Goal: Task Accomplishment & Management: Complete application form

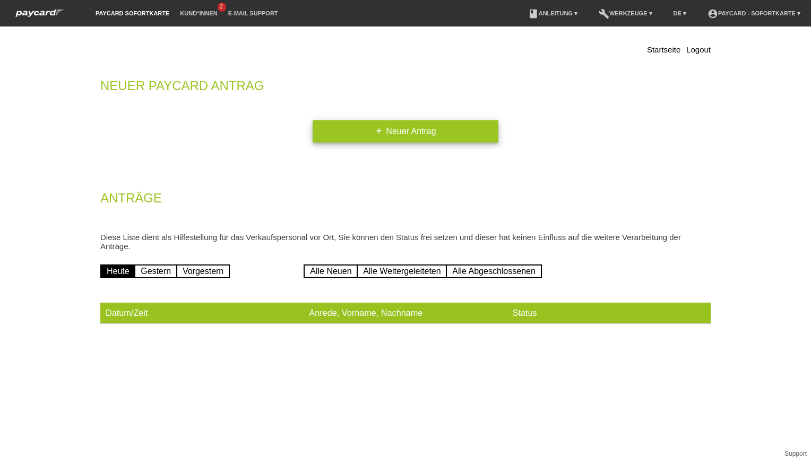
click at [391, 133] on link "add Neuer Antrag" at bounding box center [405, 131] width 186 height 22
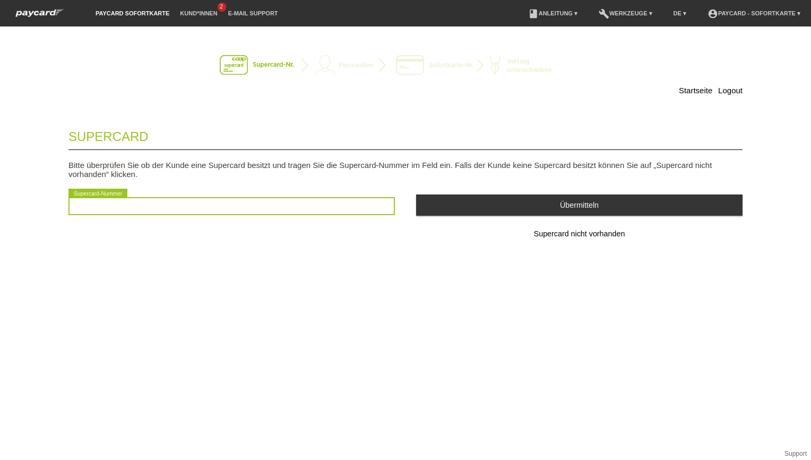
click at [192, 212] on input "text" at bounding box center [231, 206] width 326 height 18
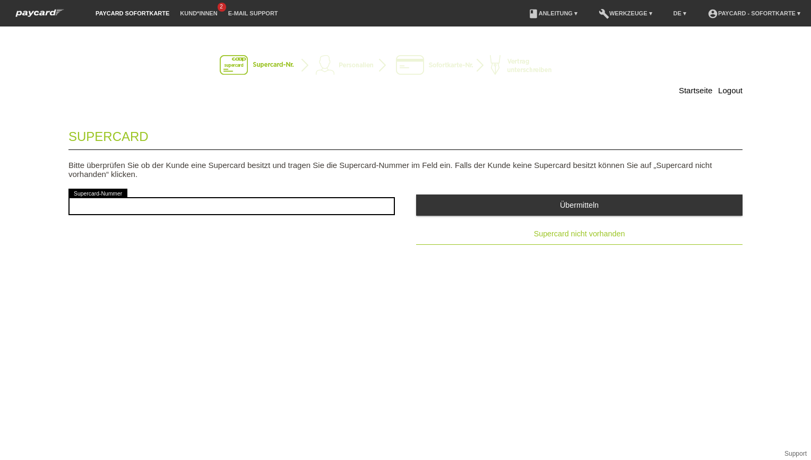
click at [571, 238] on span "Supercard nicht vorhanden" at bounding box center [579, 234] width 91 height 8
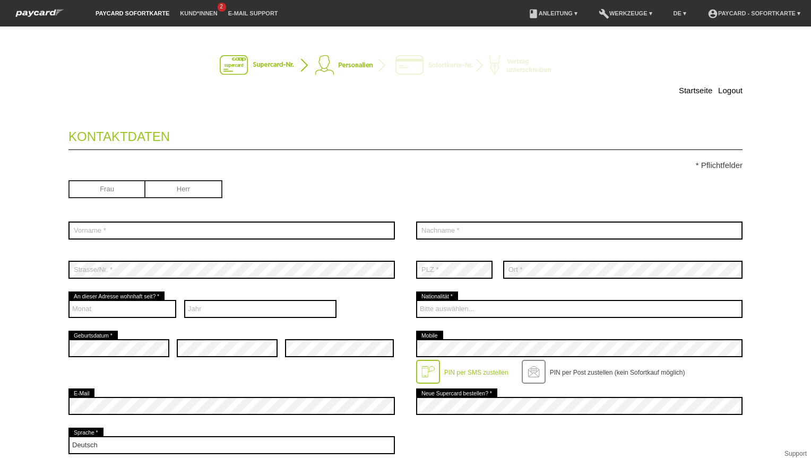
click at [110, 188] on input "radio" at bounding box center [106, 188] width 77 height 16
radio input "true"
click at [196, 192] on input "radio" at bounding box center [183, 188] width 77 height 16
radio input "true"
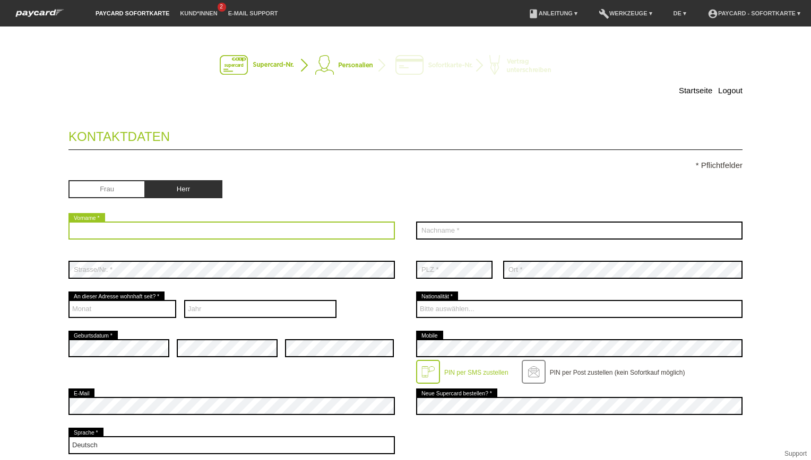
click at [150, 225] on input "text" at bounding box center [231, 231] width 326 height 18
type input "Enver"
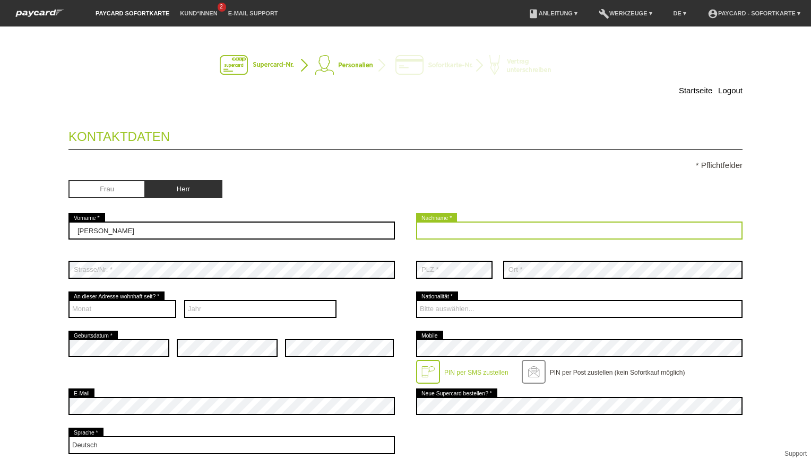
click at [422, 227] on input "text" at bounding box center [579, 231] width 326 height 18
type input "Avduli"
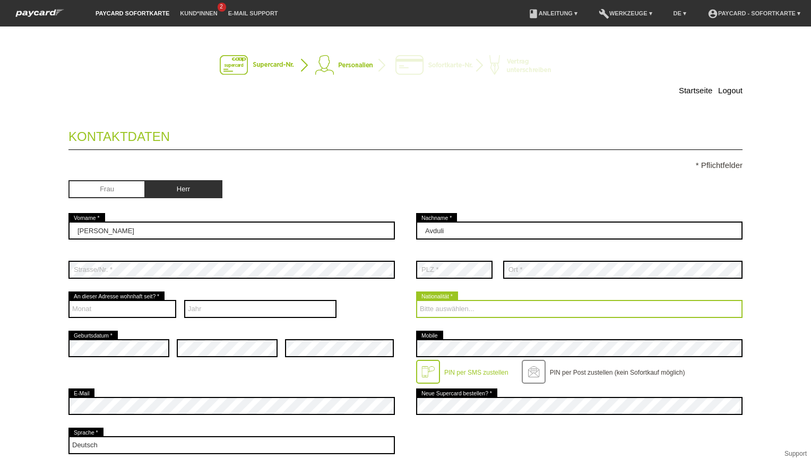
click at [416, 311] on select "Bitte auswählen... Schweiz Deutschland Liechtenstein Österreich ------------ Af…" at bounding box center [579, 309] width 326 height 18
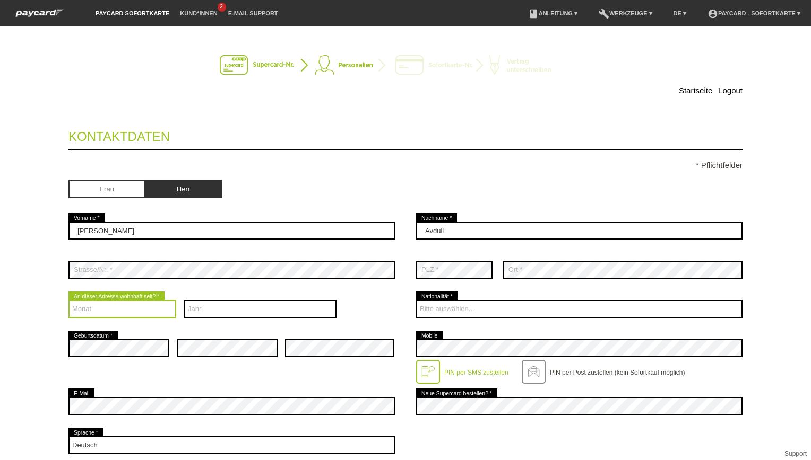
click at [83, 306] on select "Monat 01 02 03 04 05 06 07 08 09 10 11 12" at bounding box center [122, 309] width 108 height 18
select select "01"
click at [68, 300] on select "Monat 01 02 03 04 05 06 07 08 09 10 11 12" at bounding box center [122, 309] width 108 height 18
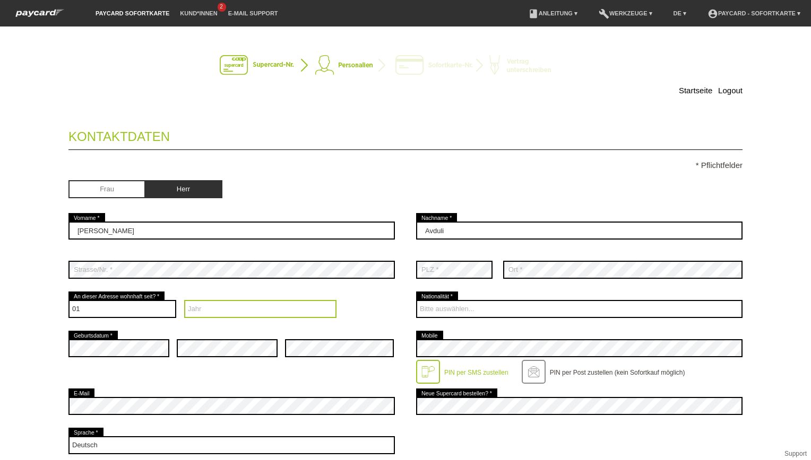
click at [194, 307] on select "Jahr 2025 2024 2023 2022 2021 2020 2019 2018 2017 2016" at bounding box center [260, 309] width 153 height 18
select select "1999"
click at [184, 300] on select "Jahr 2025 2024 2023 2022 2021 2020 2019 2018 2017 2016" at bounding box center [260, 309] width 153 height 18
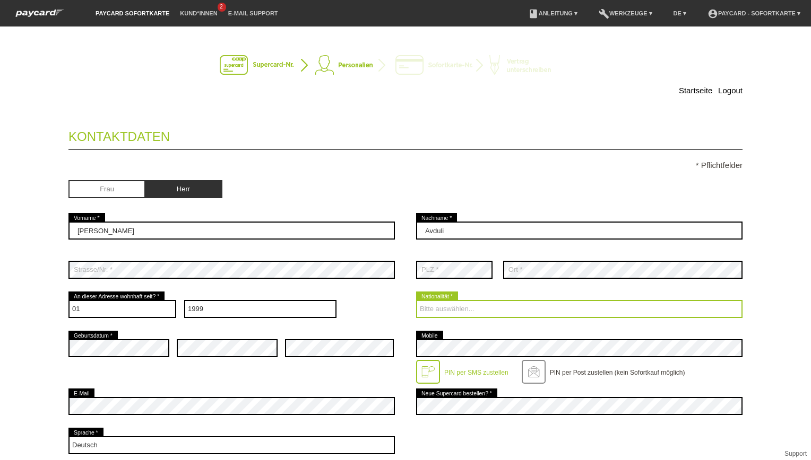
click at [471, 307] on select "Bitte auswählen... Schweiz Deutschland Liechtenstein Österreich ------------ Af…" at bounding box center [579, 309] width 326 height 18
select select "XK"
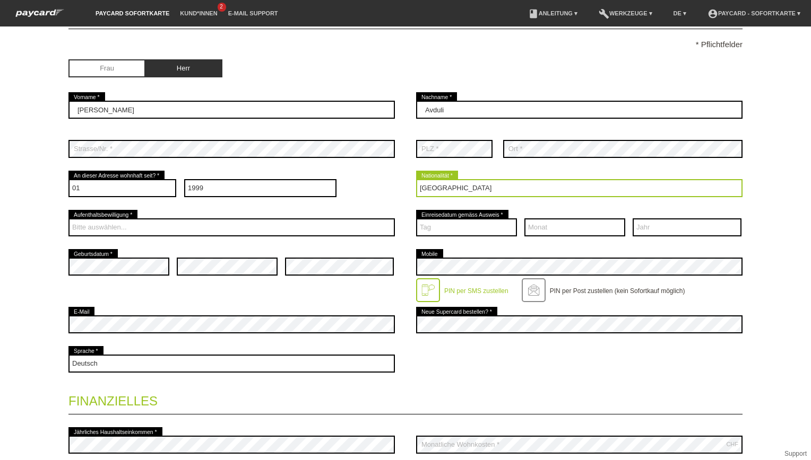
scroll to position [124, 0]
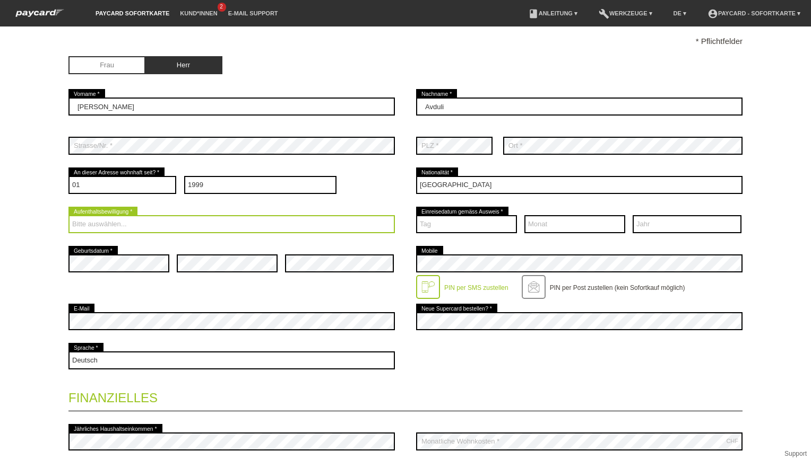
click at [114, 216] on select "Bitte auswählen... C B B - Flüchtlingsstatus Andere" at bounding box center [231, 224] width 326 height 18
select select "B"
click at [68, 215] on select "Bitte auswählen... C B B - Flüchtlingsstatus Andere" at bounding box center [231, 224] width 326 height 18
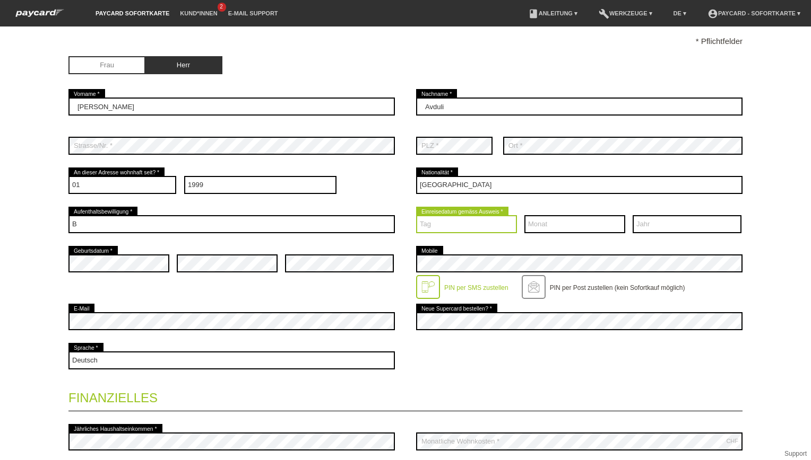
click at [458, 222] on select "Tag 01 02 03 04 05 06 07 08 09 10 11 12 13 14 15 16 17" at bounding box center [466, 224] width 101 height 18
select select "15"
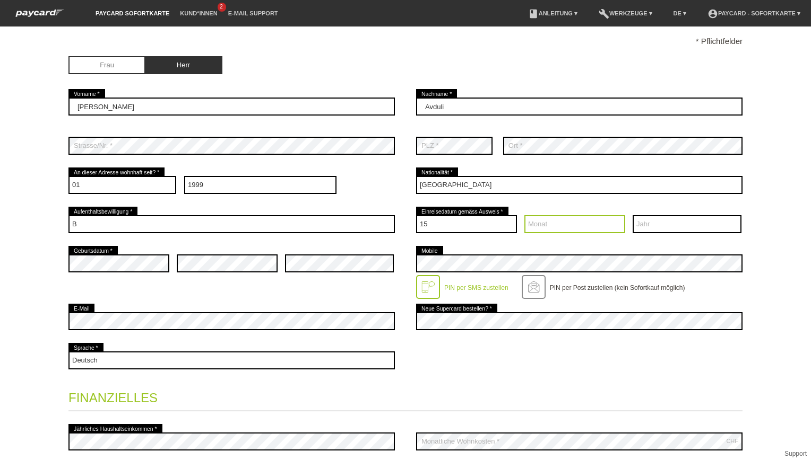
click at [548, 222] on select "Monat 01 02 03 04 05 06 07 08 09 10 11 12" at bounding box center [574, 224] width 101 height 18
select select "11"
click at [674, 222] on select "Jahr 2025 2024 2023 2022 2021 2020 2019 2018 2017 2016" at bounding box center [686, 224] width 109 height 18
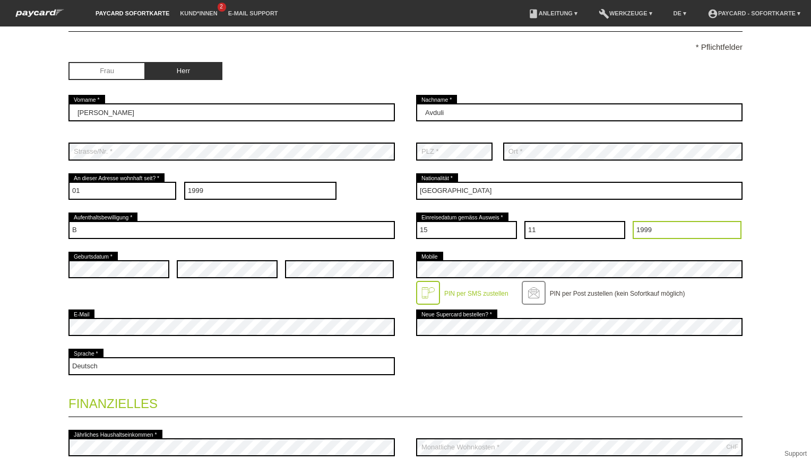
scroll to position [119, 0]
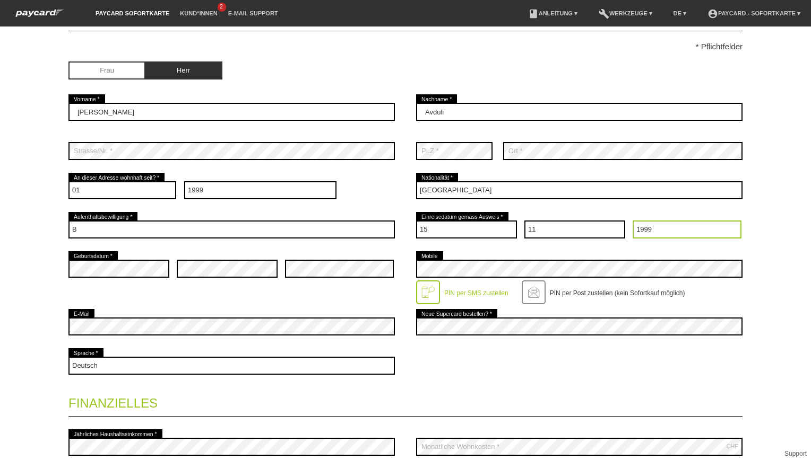
click at [674, 222] on select "Jahr 2025 2024 2023 2022 2021 2020 2019 2018 2017 2016" at bounding box center [686, 230] width 109 height 18
select select "1990"
click at [632, 221] on select "Jahr 2025 2024 2023 2022 2021 2020 2019 2018 2017 2016" at bounding box center [686, 230] width 109 height 18
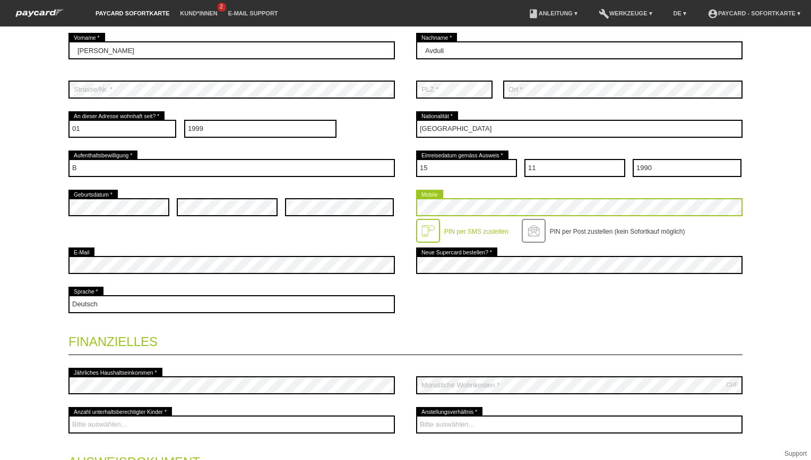
scroll to position [185, 0]
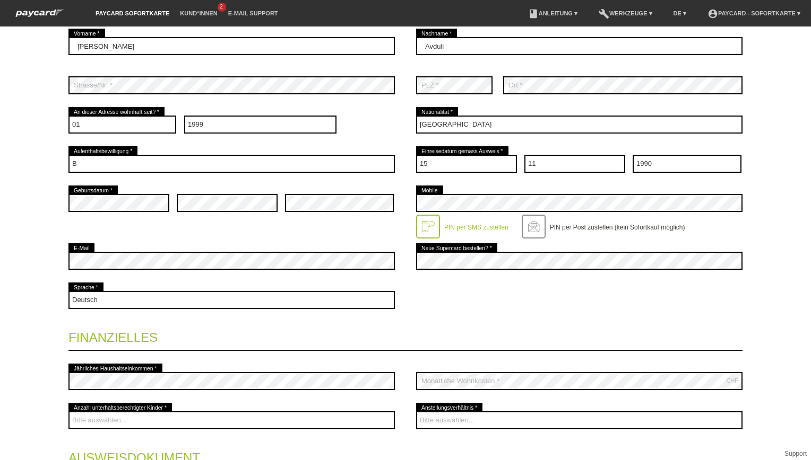
click at [189, 248] on div "error E-Mail" at bounding box center [231, 260] width 326 height 39
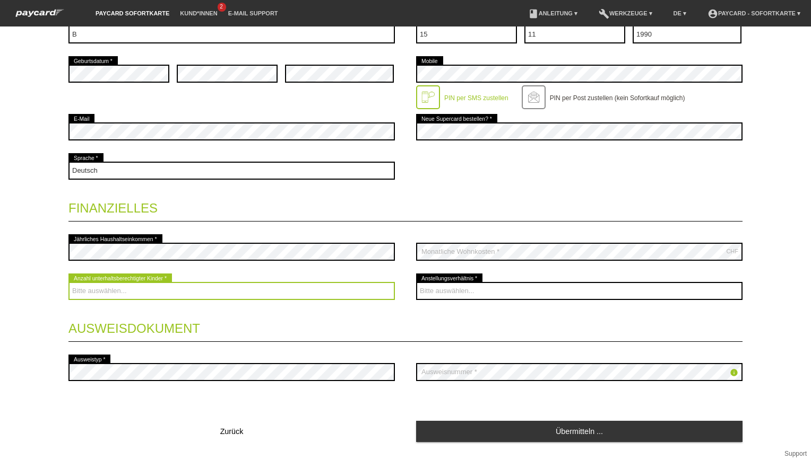
click at [120, 289] on select "Bitte auswählen... 0 1 2 3 4 5 6 7 8 9" at bounding box center [231, 291] width 326 height 18
select select "0"
click at [68, 282] on select "Bitte auswählen... 0 1 2 3 4 5 6 7 8 9" at bounding box center [231, 291] width 326 height 18
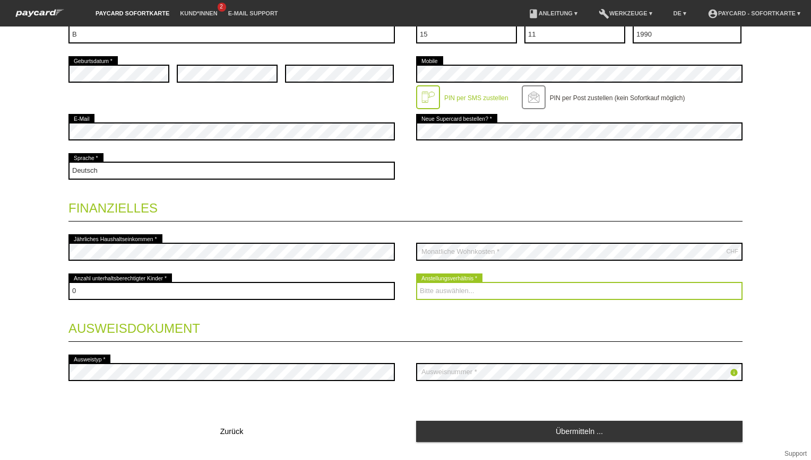
click at [485, 288] on select "Bitte auswählen... Unbefristet Befristet Lehrling/Student Pensioniert Nicht arb…" at bounding box center [579, 291] width 326 height 18
select select "UNLIMITED"
click at [416, 282] on select "Bitte auswählen... Unbefristet Befristet Lehrling/Student Pensioniert Nicht arb…" at bounding box center [579, 291] width 326 height 18
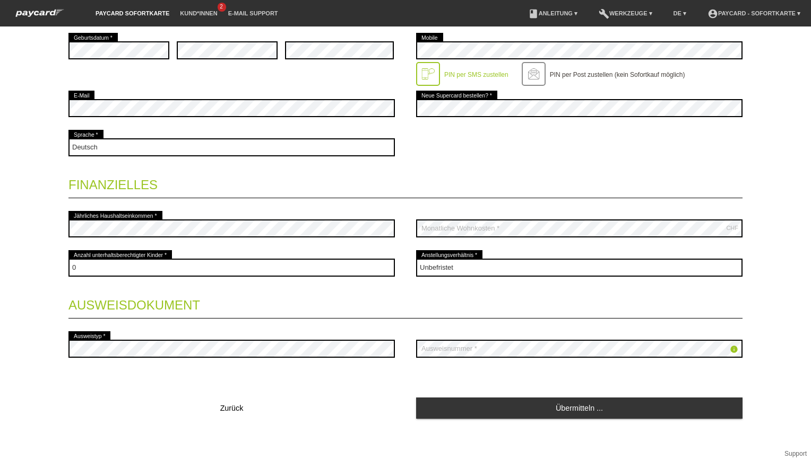
click at [468, 337] on div "info error Ausweisnummer *" at bounding box center [579, 348] width 326 height 39
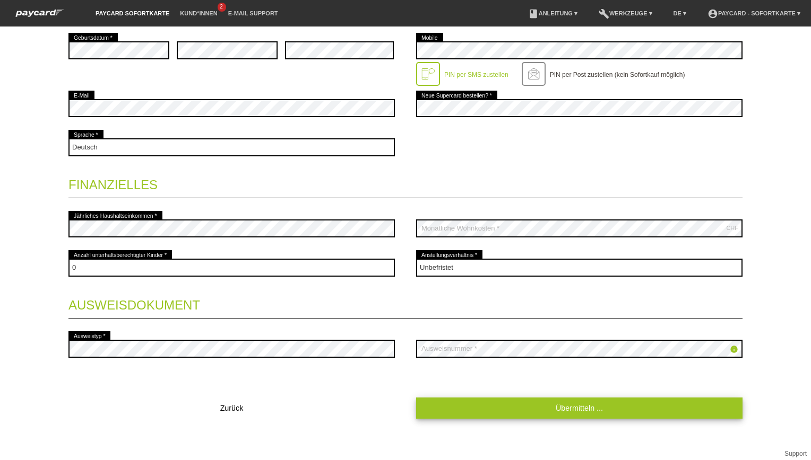
click at [561, 399] on link "Übermitteln ..." at bounding box center [579, 408] width 326 height 21
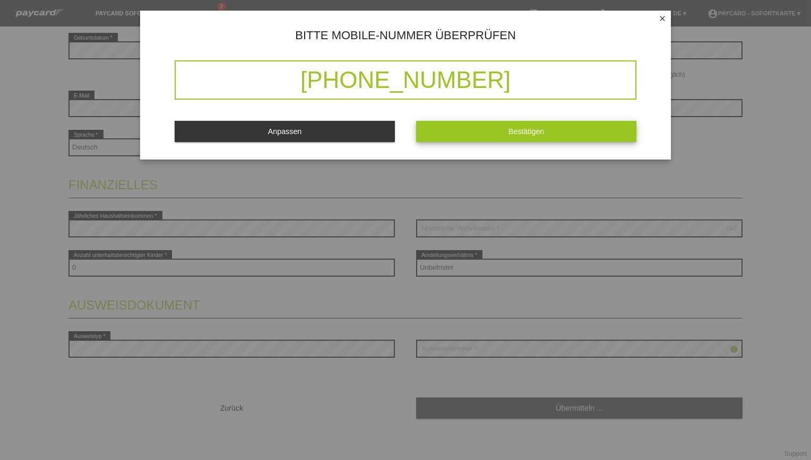
click at [477, 128] on button "Bestätigen" at bounding box center [526, 131] width 220 height 21
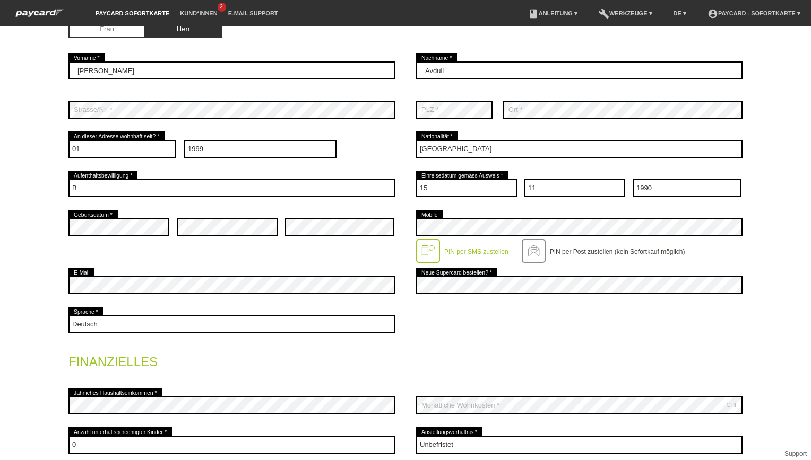
scroll to position [0, 0]
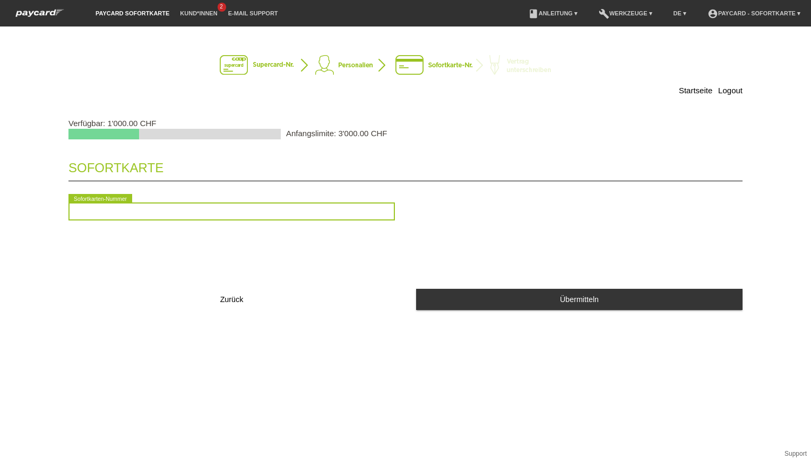
click at [297, 216] on input "text" at bounding box center [231, 212] width 326 height 18
type input "2"
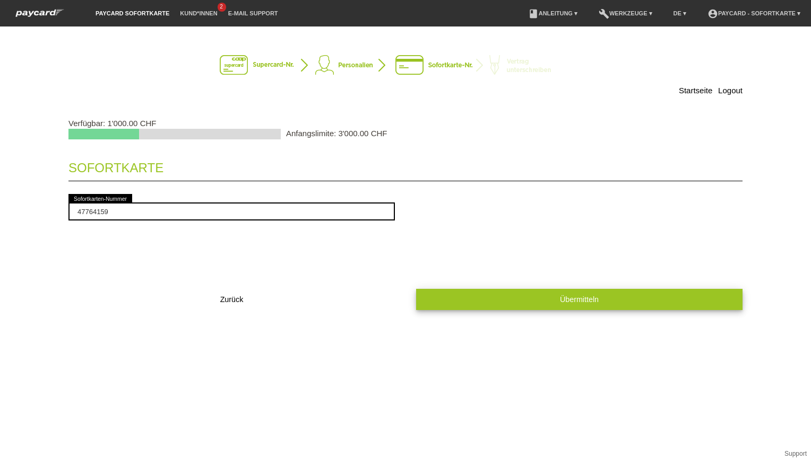
click at [544, 305] on button "Übermitteln" at bounding box center [579, 299] width 326 height 21
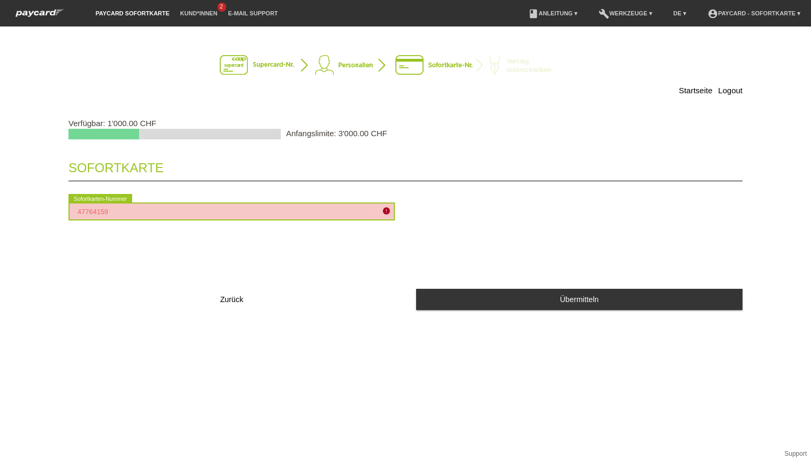
click at [255, 219] on input "47764159" at bounding box center [231, 212] width 326 height 18
type input "4"
type input "2090071669129"
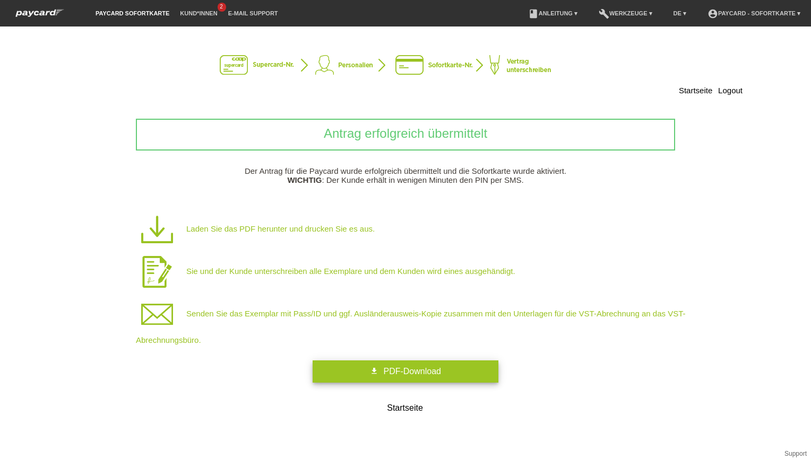
click at [392, 364] on link "get_app PDF-Download" at bounding box center [405, 372] width 186 height 22
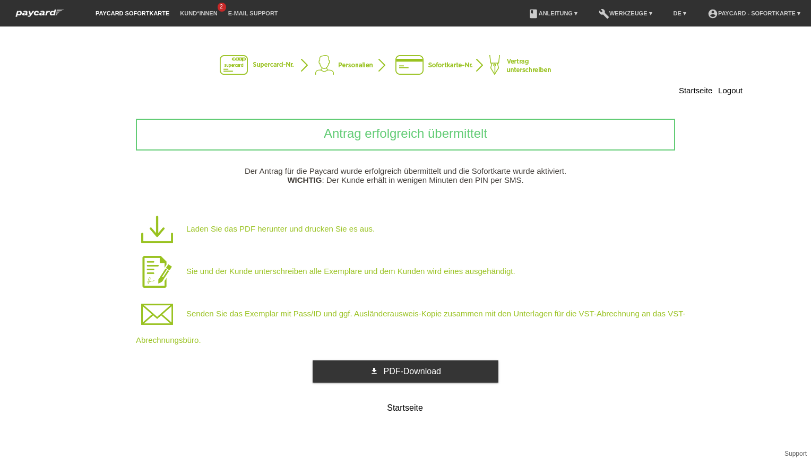
click at [389, 316] on p "Senden Sie das Exemplar mit Pass/ID und ggf. Ausländerausweis-Kopie zusammen mi…" at bounding box center [422, 318] width 573 height 51
click at [160, 313] on img at bounding box center [157, 314] width 42 height 42
click at [173, 344] on p "Senden Sie das Exemplar mit Pass/ID und ggf. Ausländerausweis-Kopie zusammen mi…" at bounding box center [422, 318] width 573 height 51
click at [176, 344] on p "Senden Sie das Exemplar mit Pass/ID und ggf. Ausländerausweis-Kopie zusammen mi…" at bounding box center [422, 318] width 573 height 51
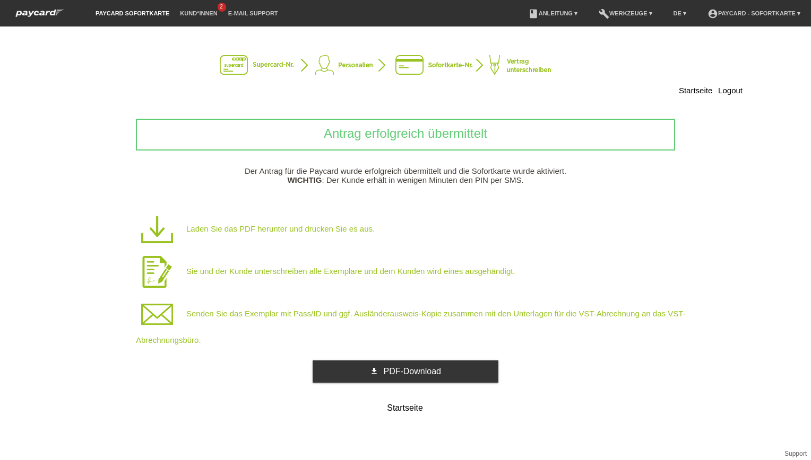
click at [250, 316] on p "Senden Sie das Exemplar mit Pass/ID und ggf. Ausländerausweis-Kopie zusammen mi…" at bounding box center [422, 318] width 573 height 51
click at [155, 317] on img at bounding box center [157, 314] width 42 height 42
click at [411, 410] on link "Startseite" at bounding box center [405, 409] width 186 height 17
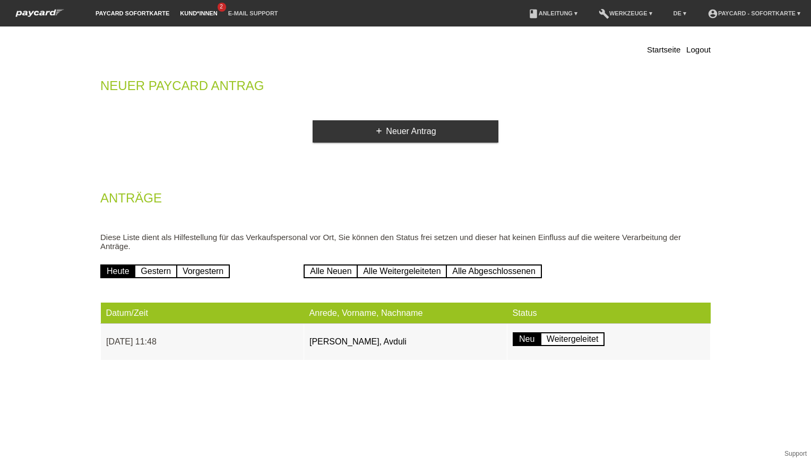
click at [199, 13] on link "Kund*innen" at bounding box center [199, 13] width 48 height 6
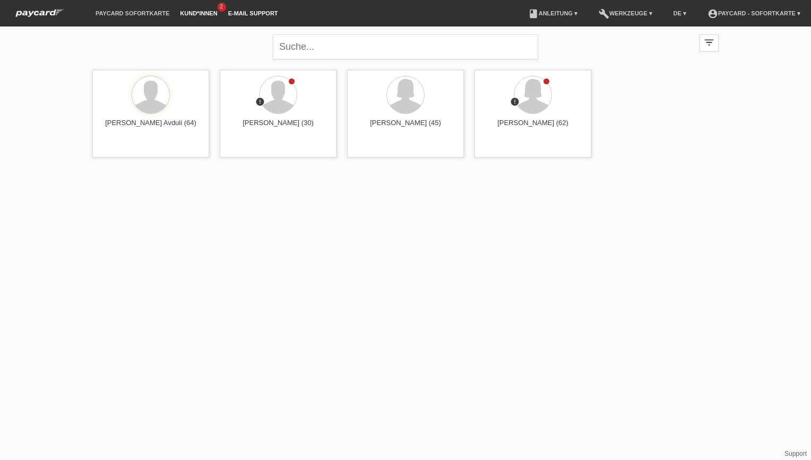
click at [255, 14] on link "E-Mail Support" at bounding box center [253, 13] width 60 height 6
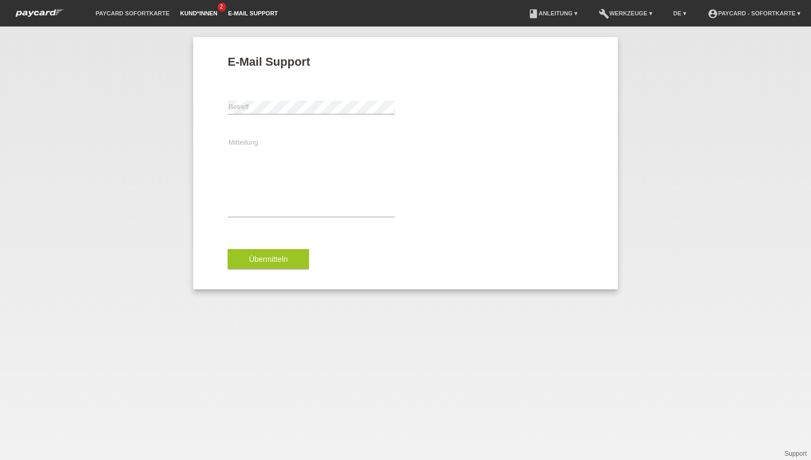
click at [201, 11] on link "Kund*innen" at bounding box center [199, 13] width 48 height 6
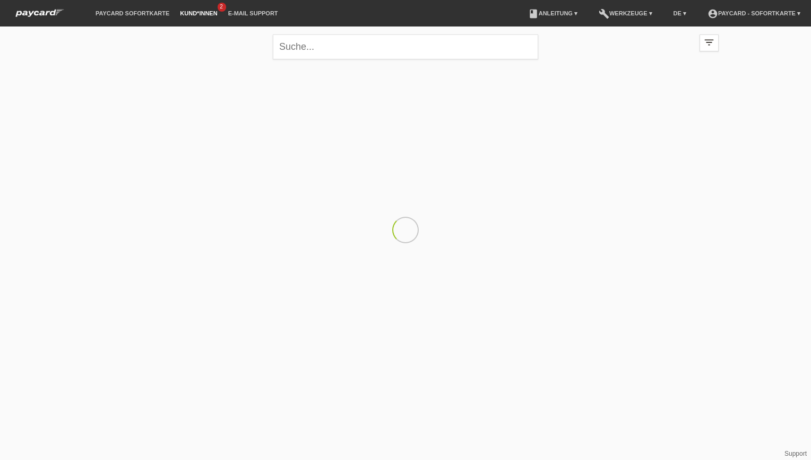
click at [201, 11] on link "Kund*innen" at bounding box center [199, 13] width 48 height 6
click at [735, 171] on html "paycard Sofortkarte Kund*innen 2 E-Mail Support menu account_circle" at bounding box center [405, 85] width 811 height 171
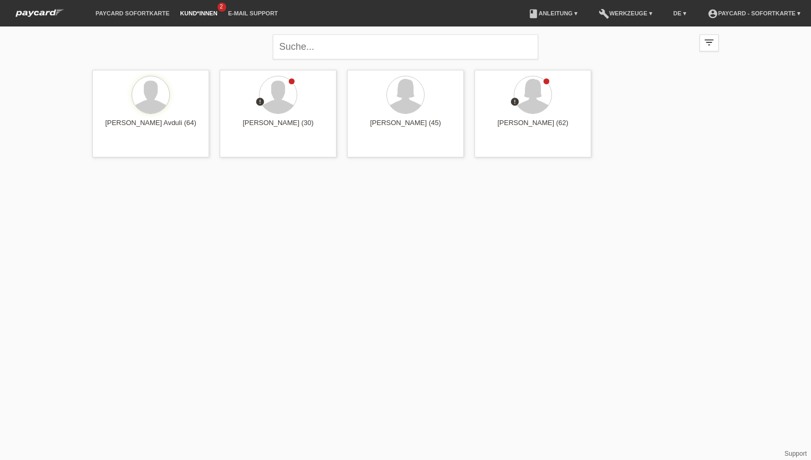
click at [758, 19] on li "account_circle paycard - Sofortkarte ▾" at bounding box center [753, 13] width 103 height 27
click at [761, 13] on link "account_circle paycard - Sofortkarte ▾" at bounding box center [753, 13] width 103 height 6
click at [744, 106] on div "close filter_list view_module Alle Kund*innen anzeigen star Markierte Kund*inne…" at bounding box center [405, 99] width 811 height 144
click at [32, 8] on img at bounding box center [40, 12] width 58 height 11
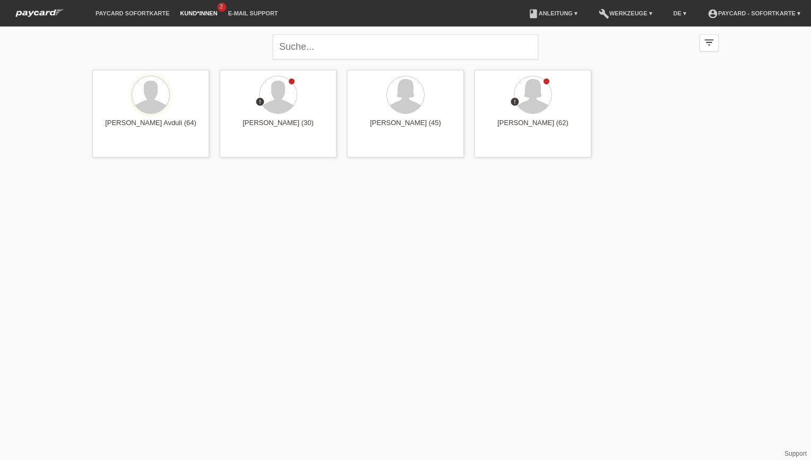
click at [117, 171] on html "paycard Sofortkarte Kund*innen 2 E-Mail Support menu account_circle paycard - S…" at bounding box center [405, 85] width 811 height 171
click at [136, 14] on link "paycard Sofortkarte" at bounding box center [132, 13] width 84 height 6
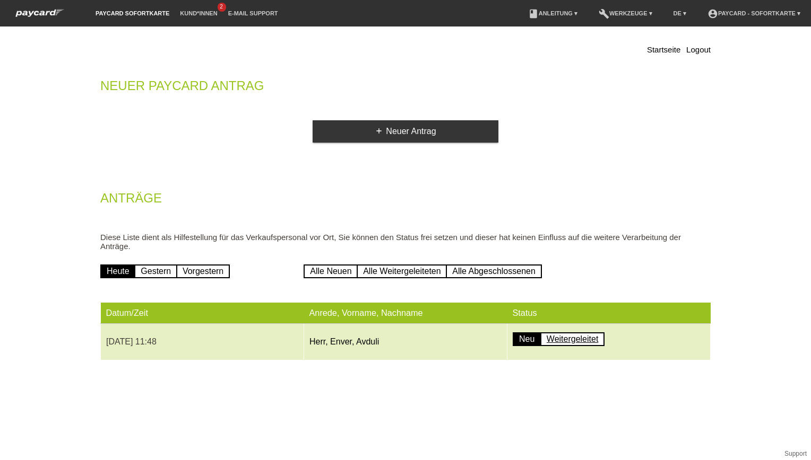
click at [584, 346] on link "Weitergeleitet" at bounding box center [572, 340] width 65 height 14
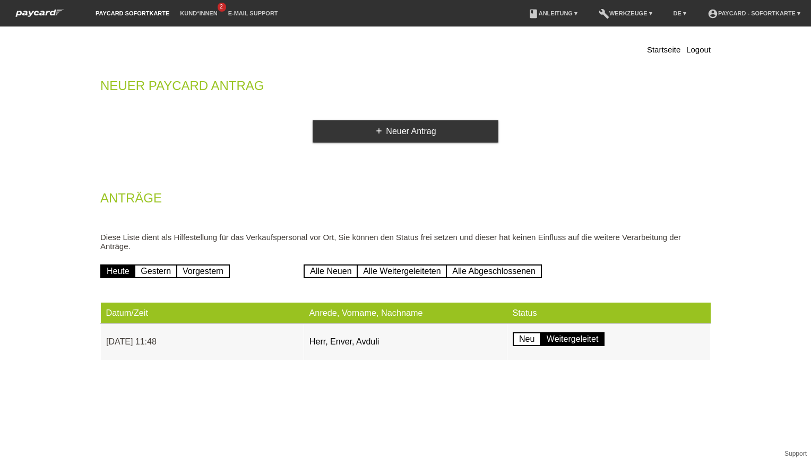
click at [549, 375] on div "Startseite Logout Neuer Paycard Antrag add Neuer Antrag Anträge Diese Liste die…" at bounding box center [405, 204] width 626 height 345
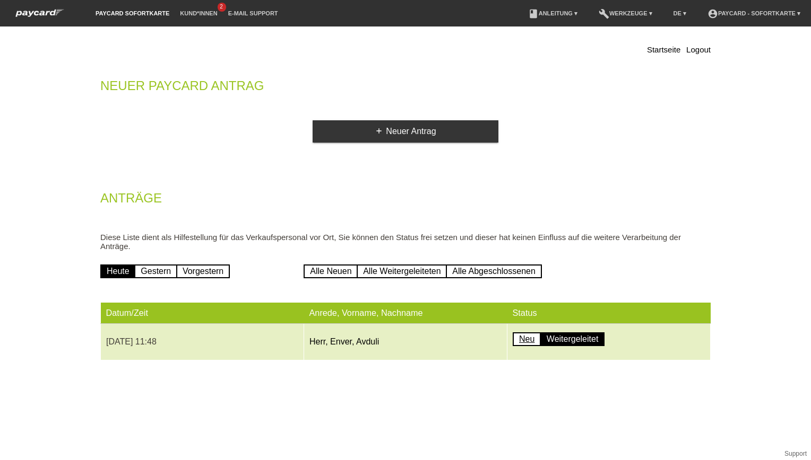
click at [520, 344] on link "Neu" at bounding box center [526, 340] width 28 height 14
